Goal: Information Seeking & Learning: Check status

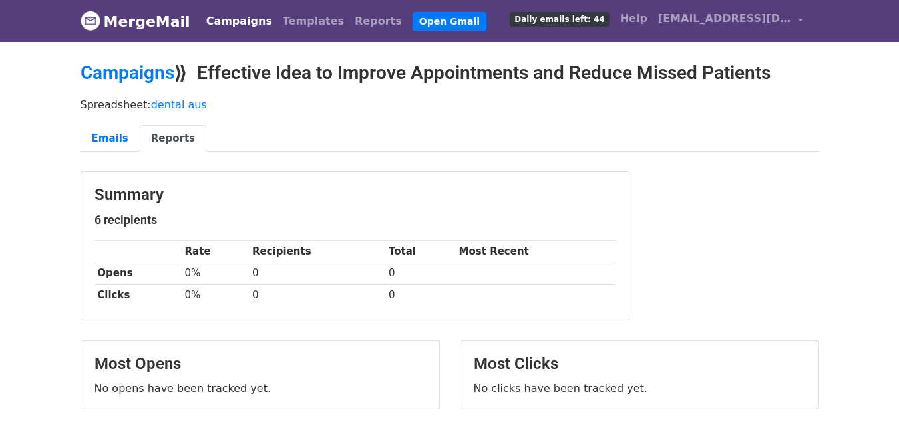
drag, startPoint x: 91, startPoint y: 219, endPoint x: 160, endPoint y: 215, distance: 69.3
click at [160, 215] on div "Summary 6 recipients Rate Recipients Total Most Recent Opens 0% 0 0 Clicks 0% 0…" at bounding box center [354, 246] width 547 height 148
click at [261, 237] on div "Summary 6 recipients Rate Recipients Total Most Recent Opens 0% 0 0 Clicks 0% 0…" at bounding box center [354, 246] width 547 height 148
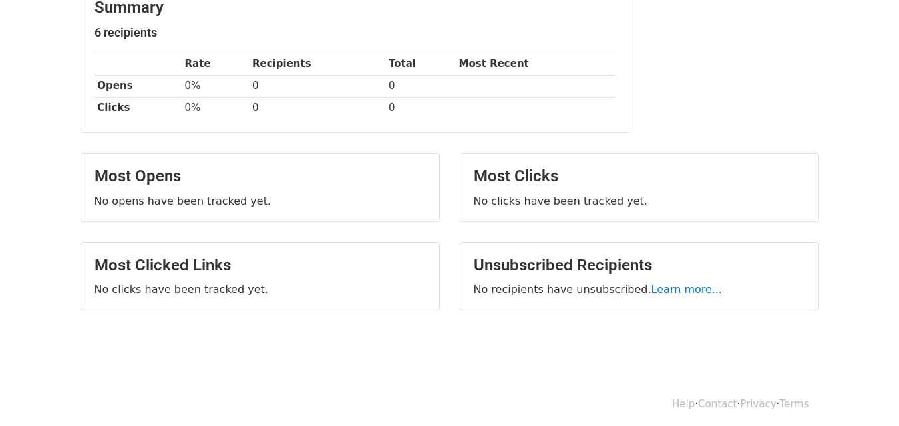
scroll to position [193, 0]
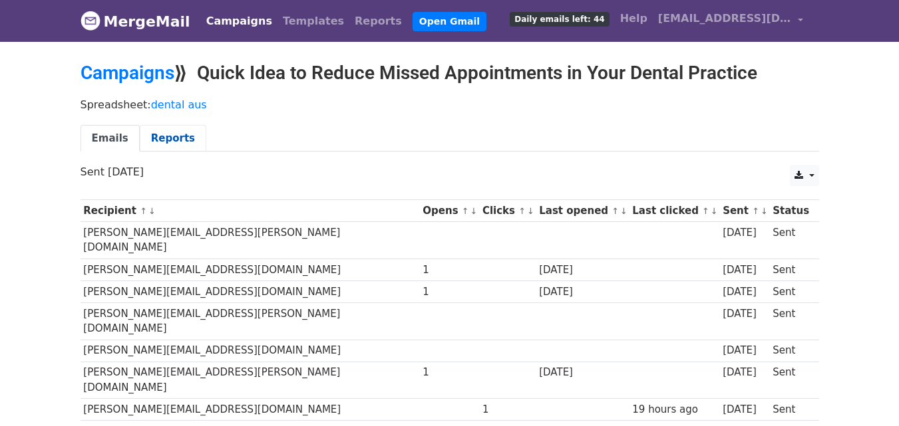
click at [178, 128] on link "Reports" at bounding box center [173, 138] width 67 height 27
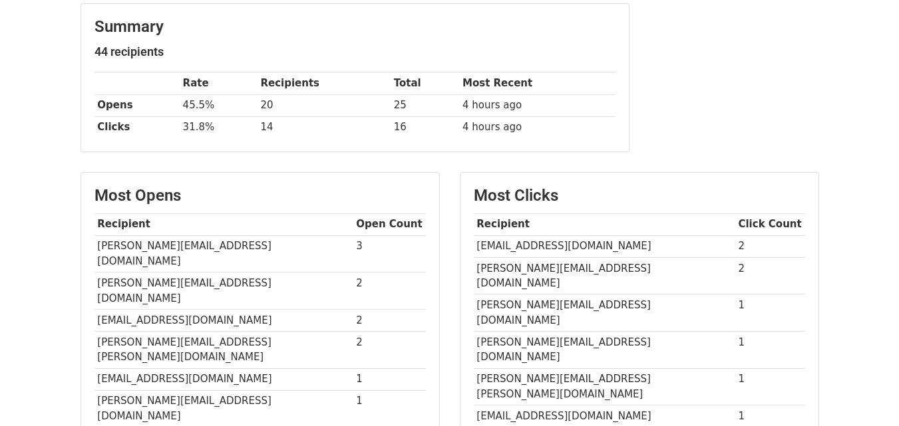
scroll to position [200, 0]
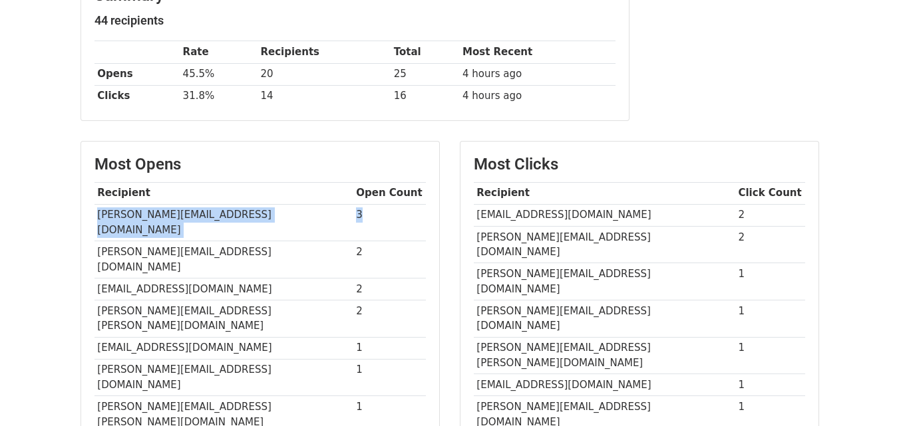
drag, startPoint x: 96, startPoint y: 210, endPoint x: 369, endPoint y: 215, distance: 272.8
click at [369, 215] on tr "daniel.kimber@mindplasticity.com.au 3" at bounding box center [259, 222] width 331 height 37
click at [355, 220] on td "3" at bounding box center [389, 222] width 72 height 37
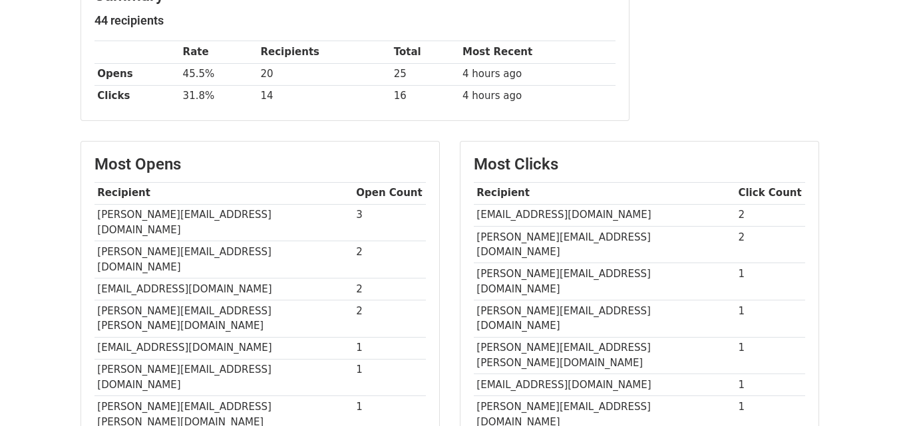
click at [364, 214] on td "3" at bounding box center [389, 222] width 72 height 37
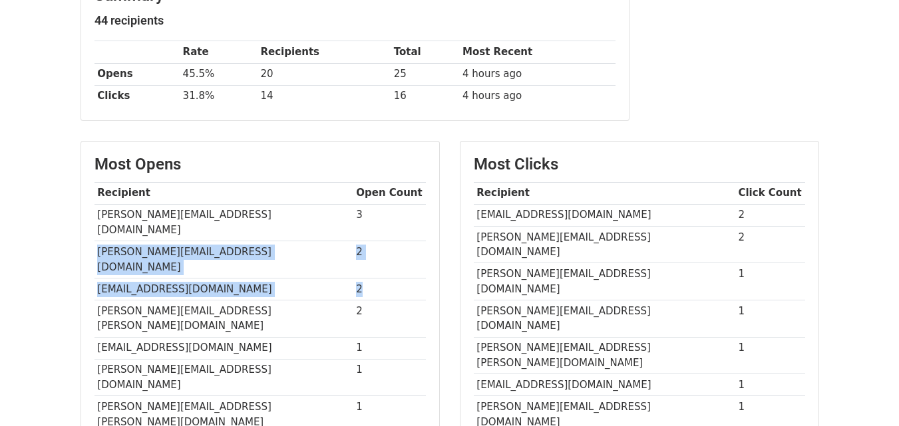
drag, startPoint x: 364, startPoint y: 214, endPoint x: 364, endPoint y: 247, distance: 33.3
click at [364, 250] on tbody "Recipient Open Count daniel.kimber@mindplasticity.com.au 3 emily.morisaki@pacif…" at bounding box center [259, 348] width 331 height 332
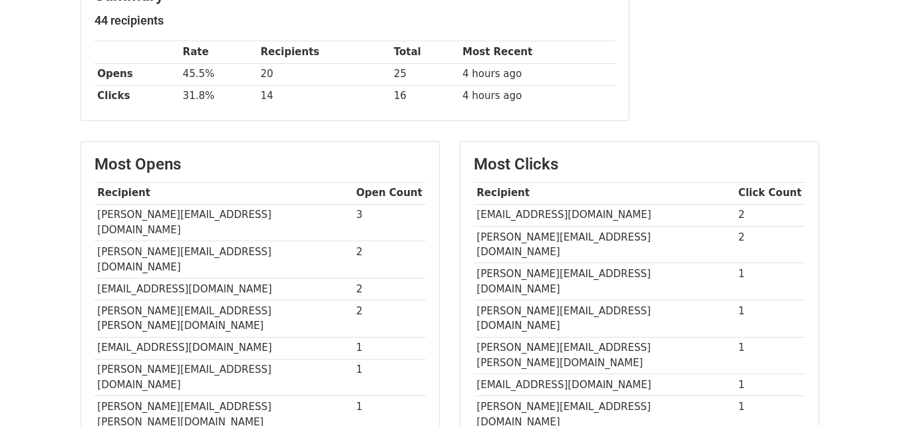
click at [378, 200] on th "Open Count" at bounding box center [389, 193] width 72 height 22
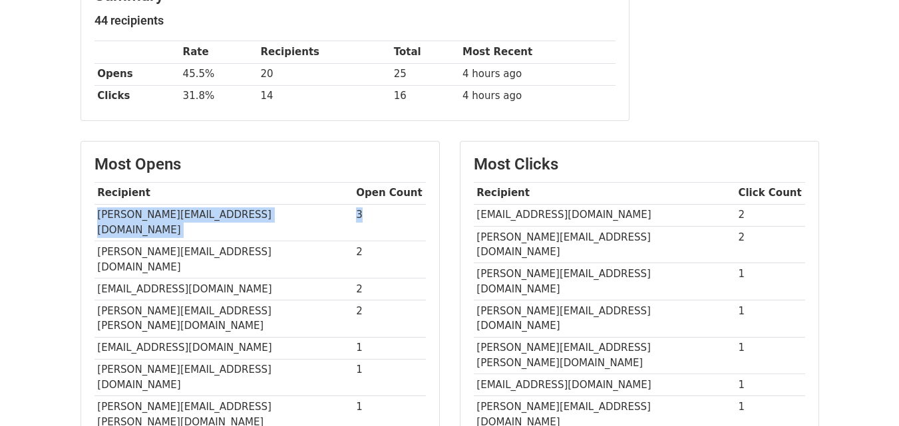
drag, startPoint x: 391, startPoint y: 208, endPoint x: 98, endPoint y: 212, distance: 293.3
click at [98, 212] on tr "daniel.kimber@mindplasticity.com.au 3" at bounding box center [259, 222] width 331 height 37
click at [98, 212] on td "[PERSON_NAME][EMAIL_ADDRESS][DOMAIN_NAME]" at bounding box center [223, 222] width 259 height 37
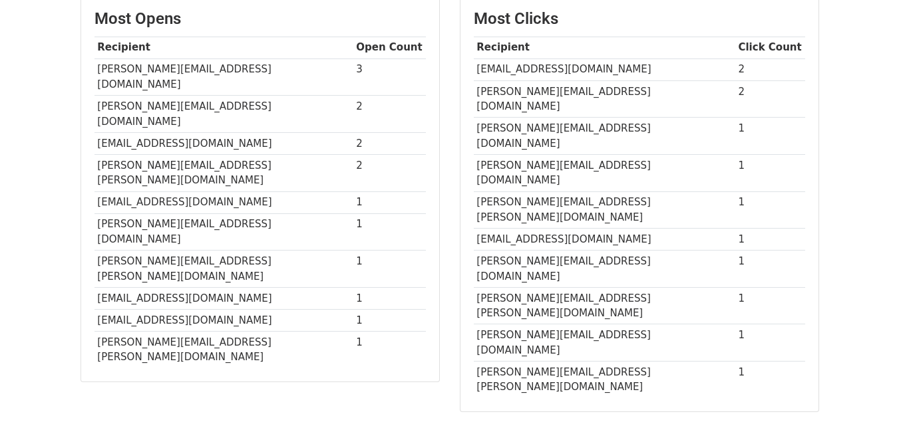
scroll to position [333, 0]
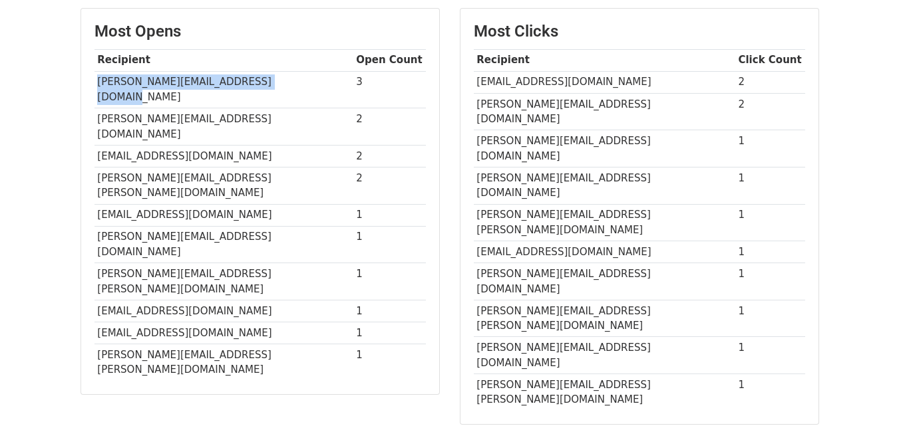
drag, startPoint x: 94, startPoint y: 75, endPoint x: 250, endPoint y: 79, distance: 155.7
click at [265, 79] on td "[PERSON_NAME][EMAIL_ADDRESS][DOMAIN_NAME]" at bounding box center [223, 89] width 259 height 37
click at [247, 80] on td "[PERSON_NAME][EMAIL_ADDRESS][DOMAIN_NAME]" at bounding box center [223, 89] width 259 height 37
click at [247, 82] on td "[PERSON_NAME][EMAIL_ADDRESS][DOMAIN_NAME]" at bounding box center [223, 89] width 259 height 37
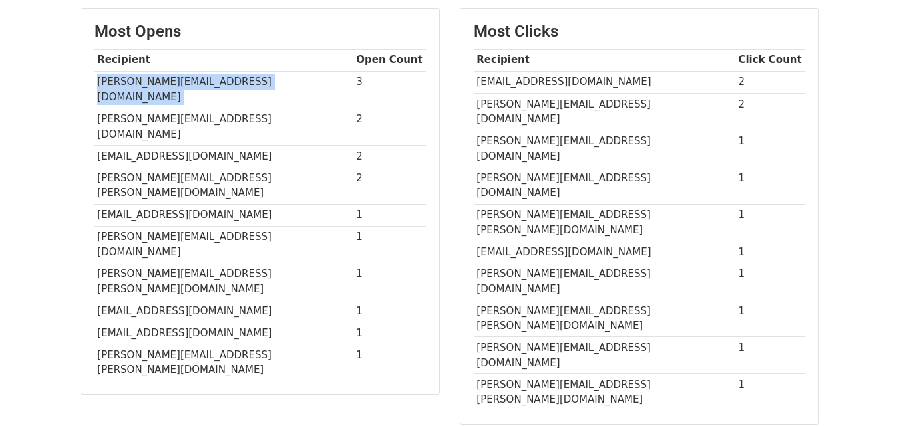
click at [247, 82] on td "[PERSON_NAME][EMAIL_ADDRESS][DOMAIN_NAME]" at bounding box center [223, 89] width 259 height 37
copy tr "[PERSON_NAME][EMAIL_ADDRESS][DOMAIN_NAME]"
click at [182, 108] on td "[PERSON_NAME][EMAIL_ADDRESS][DOMAIN_NAME]" at bounding box center [223, 126] width 259 height 37
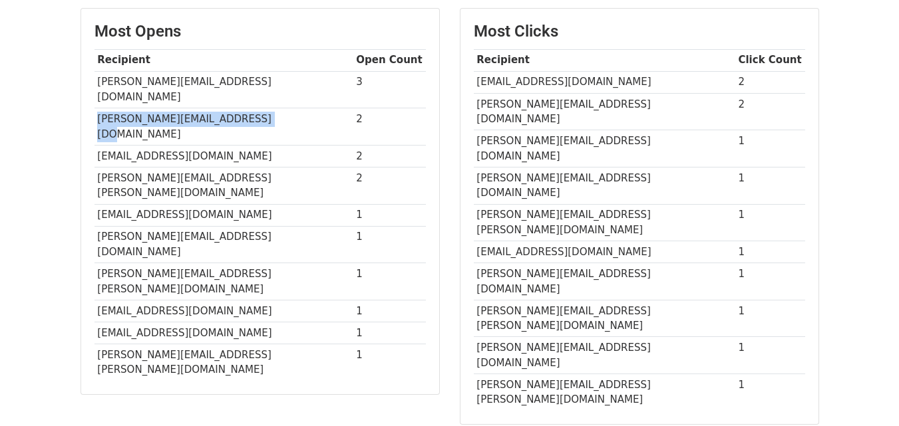
drag, startPoint x: 265, startPoint y: 104, endPoint x: 98, endPoint y: 106, distance: 166.3
click at [98, 108] on td "[PERSON_NAME][EMAIL_ADDRESS][DOMAIN_NAME]" at bounding box center [223, 126] width 259 height 37
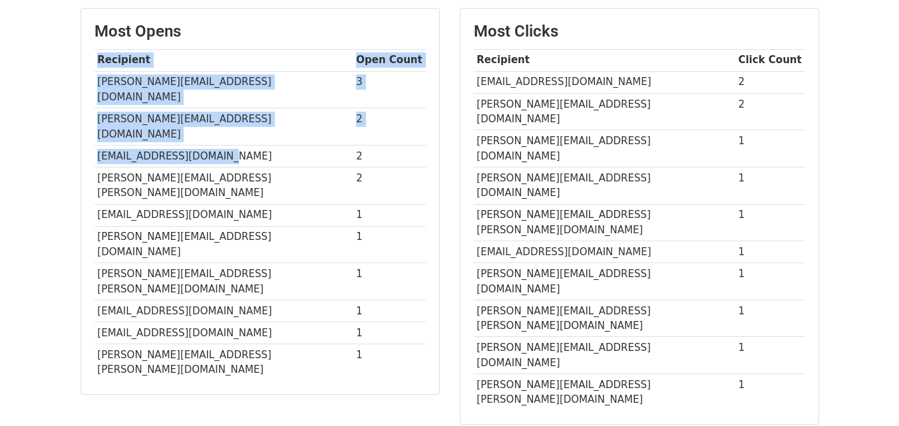
drag, startPoint x: 220, startPoint y: 126, endPoint x: 77, endPoint y: 150, distance: 144.9
click at [77, 150] on div "Most Opens Recipient Open Count daniel.kimber@mindplasticity.com.au 3 emily.mor…" at bounding box center [260, 223] width 379 height 430
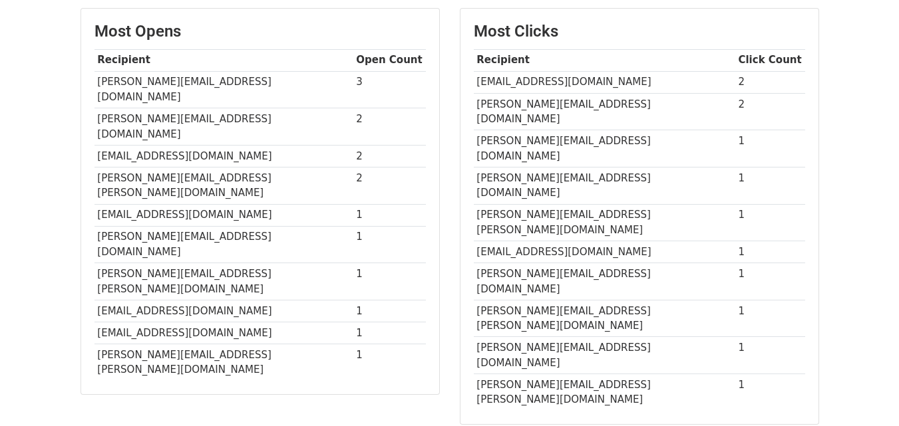
click at [197, 145] on td "[EMAIL_ADDRESS][DOMAIN_NAME]" at bounding box center [223, 156] width 259 height 22
click at [221, 114] on tbody "Recipient Open Count daniel.kimber@mindplasticity.com.au 3 emily.morisaki@pacif…" at bounding box center [259, 215] width 331 height 332
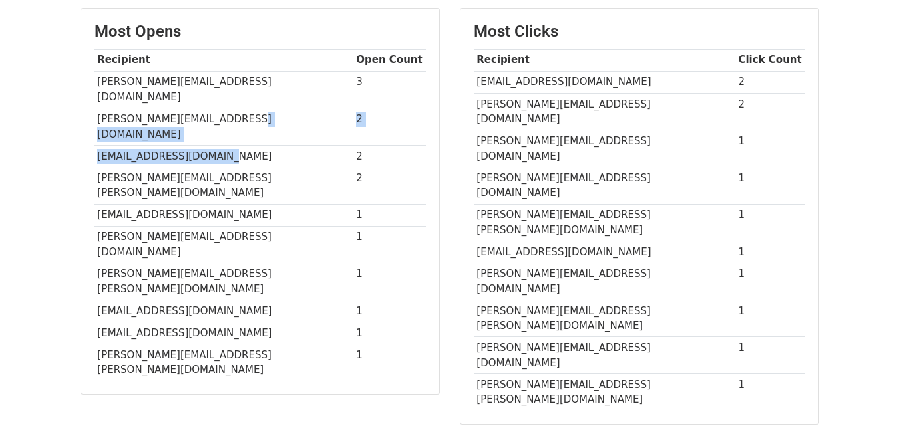
click at [217, 145] on td "[EMAIL_ADDRESS][DOMAIN_NAME]" at bounding box center [223, 156] width 259 height 22
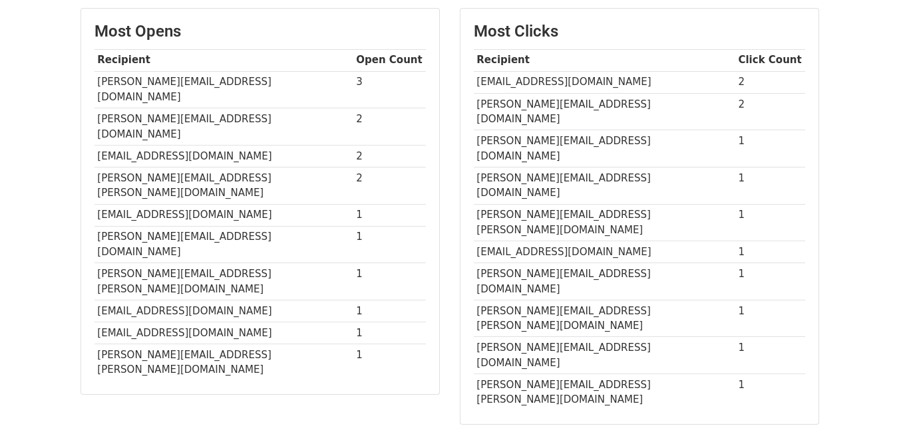
click at [214, 167] on td "[PERSON_NAME][EMAIL_ADDRESS][PERSON_NAME][DOMAIN_NAME]" at bounding box center [223, 185] width 259 height 37
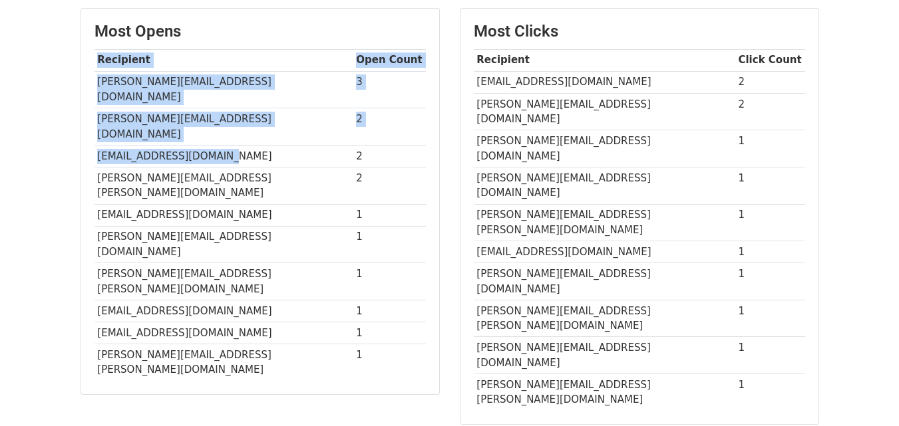
drag, startPoint x: 214, startPoint y: 122, endPoint x: 95, endPoint y: 123, distance: 118.4
click at [94, 145] on td "[EMAIL_ADDRESS][DOMAIN_NAME]" at bounding box center [223, 156] width 259 height 22
